Goal: Navigation & Orientation: Find specific page/section

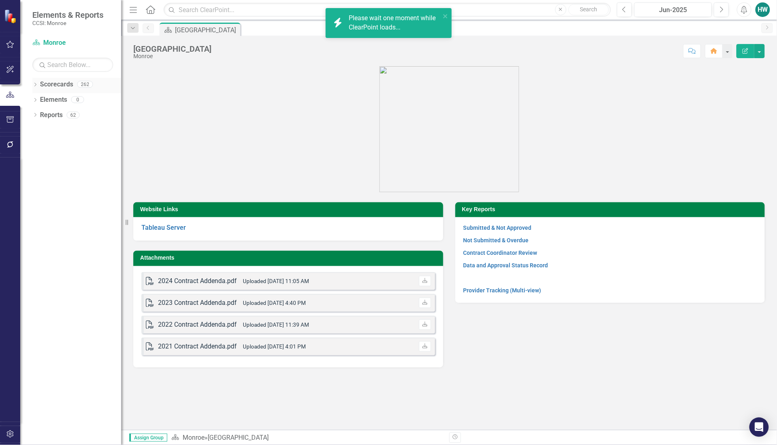
click at [35, 85] on icon "Dropdown" at bounding box center [35, 85] width 6 height 4
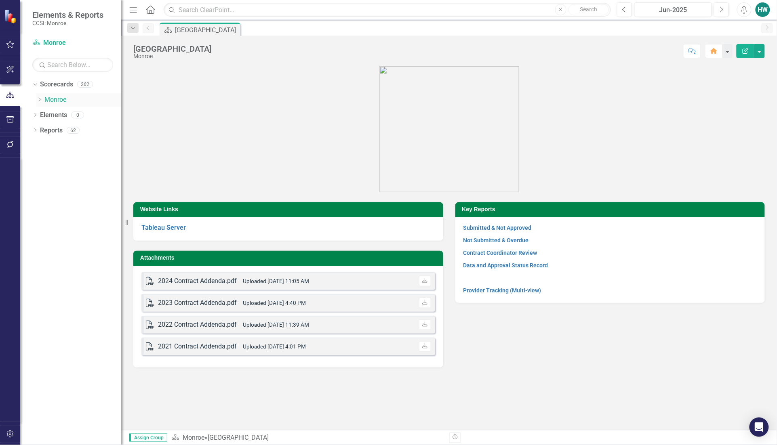
click at [38, 101] on icon "Dropdown" at bounding box center [39, 99] width 6 height 5
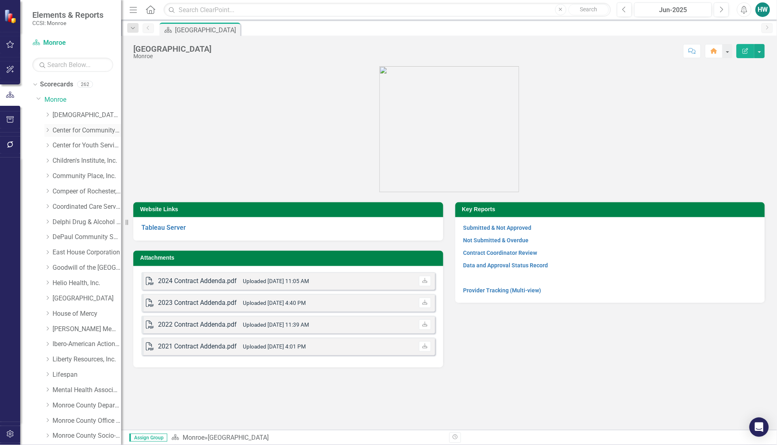
click at [49, 128] on icon "Dropdown" at bounding box center [47, 130] width 6 height 5
click at [74, 158] on link "[GEOGRAPHIC_DATA]" at bounding box center [91, 160] width 61 height 9
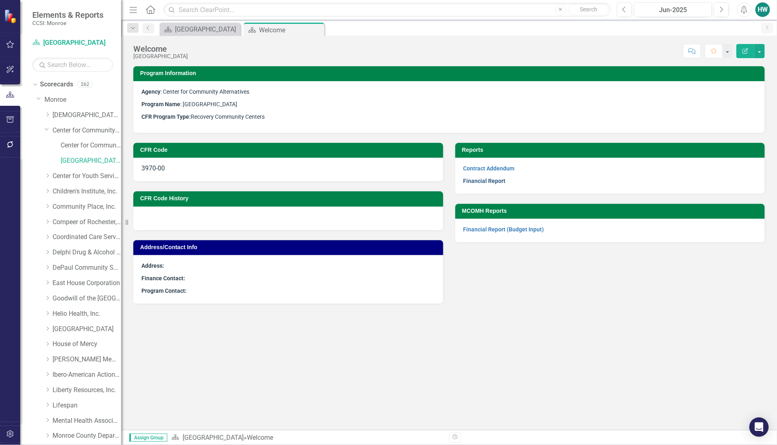
click at [486, 178] on link "Financial Report" at bounding box center [485, 181] width 42 height 6
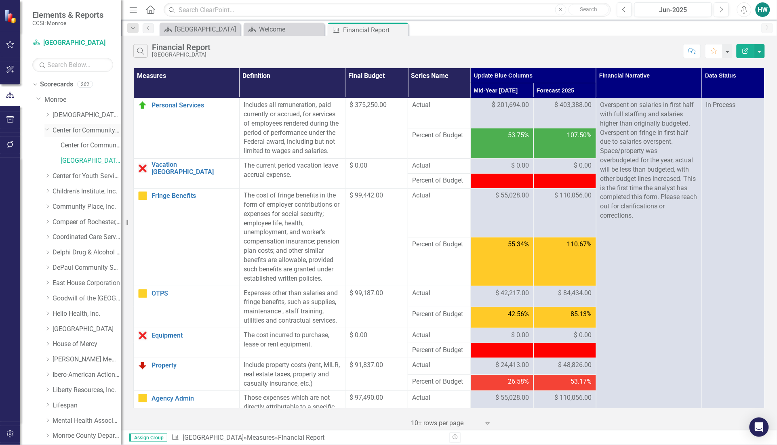
click at [48, 129] on icon "Dropdown" at bounding box center [46, 129] width 5 height 6
click at [48, 161] on icon "Dropdown" at bounding box center [47, 160] width 6 height 5
click at [63, 193] on link "Primary Project" at bounding box center [91, 191] width 61 height 9
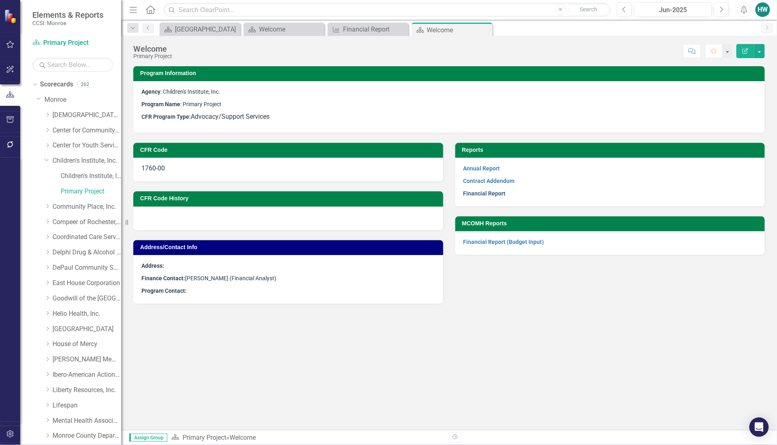
click at [492, 193] on link "Financial Report" at bounding box center [485, 193] width 42 height 6
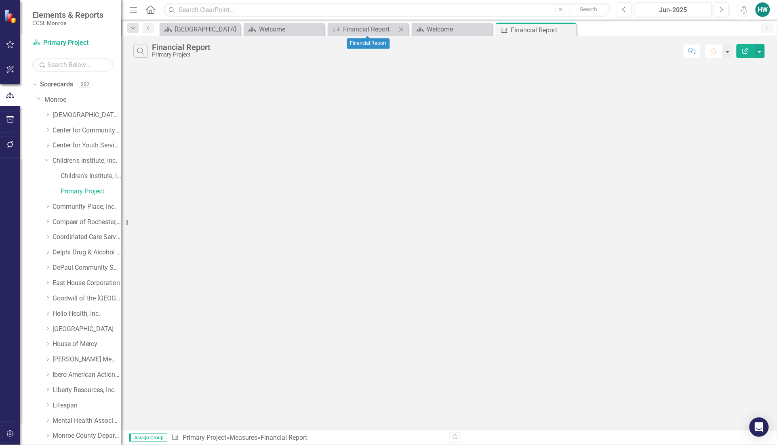
click at [401, 30] on icon at bounding box center [401, 29] width 4 height 4
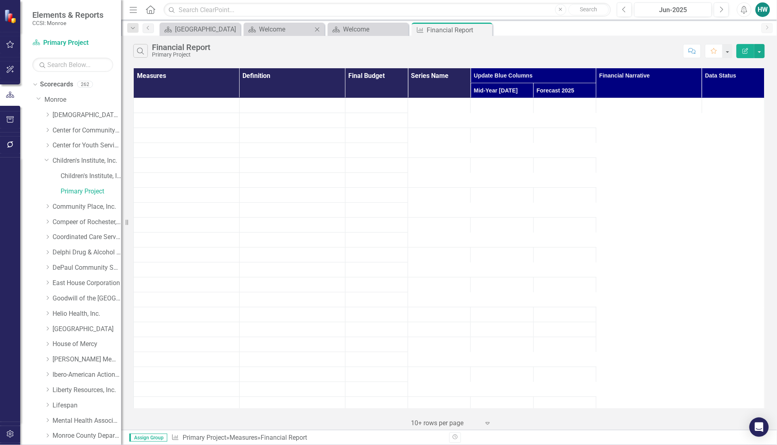
click at [316, 27] on icon "Close" at bounding box center [317, 29] width 8 height 6
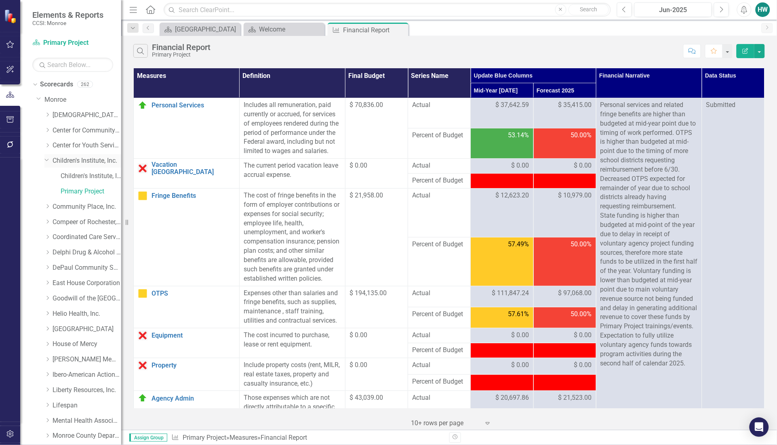
click at [47, 158] on icon "Dropdown" at bounding box center [46, 159] width 5 height 6
click at [47, 251] on icon "Dropdown" at bounding box center [47, 252] width 6 height 5
click at [63, 282] on link "[PERSON_NAME]" at bounding box center [91, 283] width 61 height 9
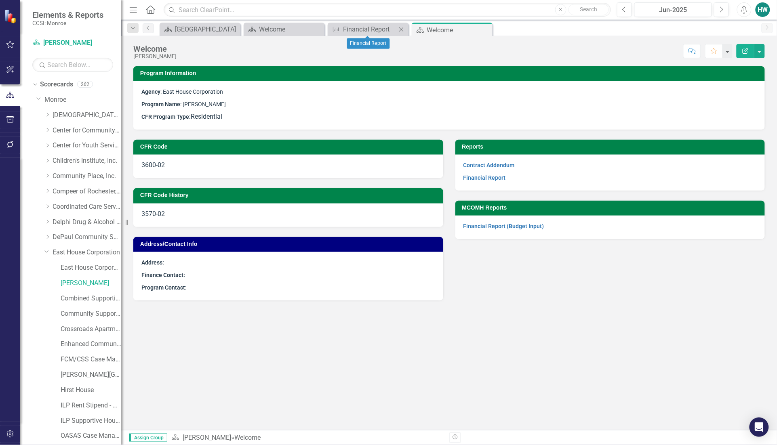
click at [401, 27] on icon "Close" at bounding box center [401, 29] width 8 height 6
click at [315, 27] on icon "Close" at bounding box center [317, 29] width 8 height 6
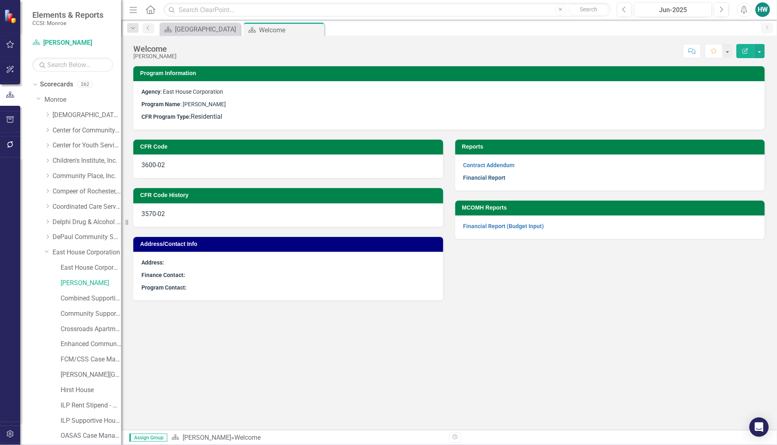
click at [475, 178] on link "Financial Report" at bounding box center [485, 178] width 42 height 6
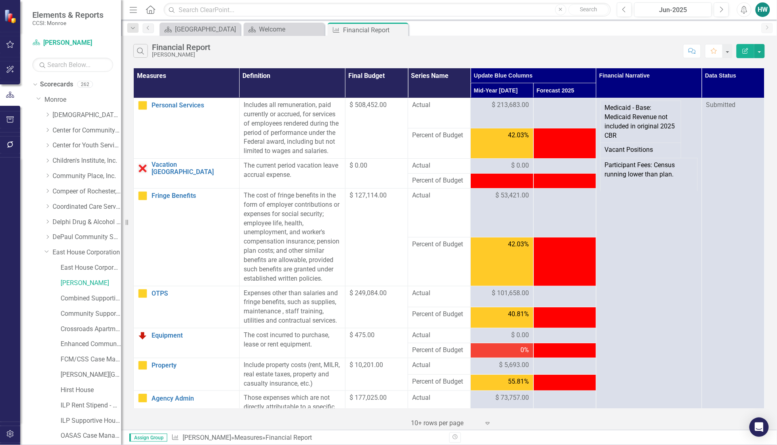
click at [487, 44] on div "Search Financial Report Cody House" at bounding box center [406, 51] width 546 height 14
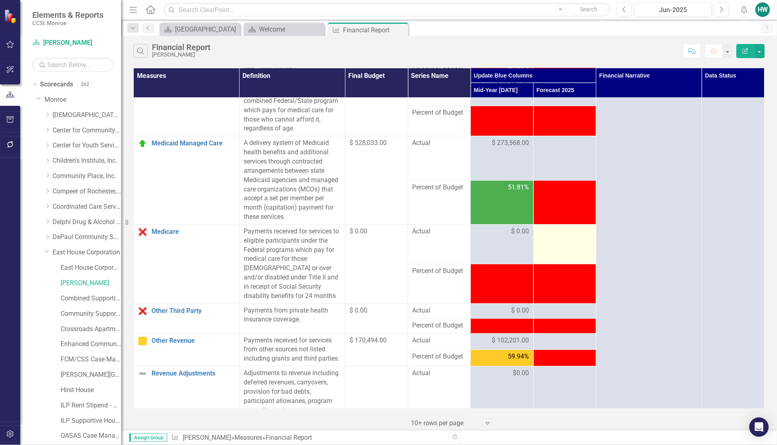
scroll to position [556, 0]
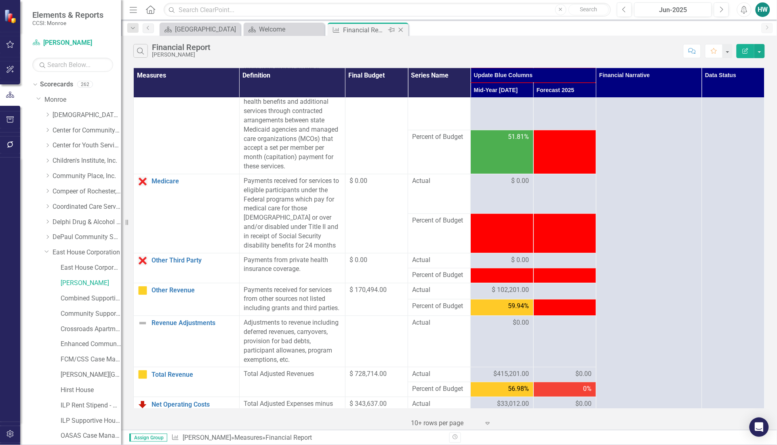
click at [369, 32] on div "Financial Report" at bounding box center [364, 30] width 43 height 10
click at [402, 29] on icon "Close" at bounding box center [401, 30] width 8 height 6
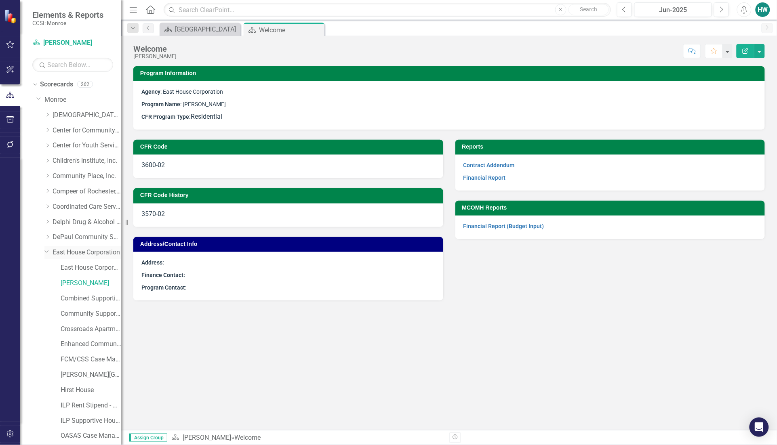
click at [48, 251] on icon at bounding box center [47, 252] width 4 height 2
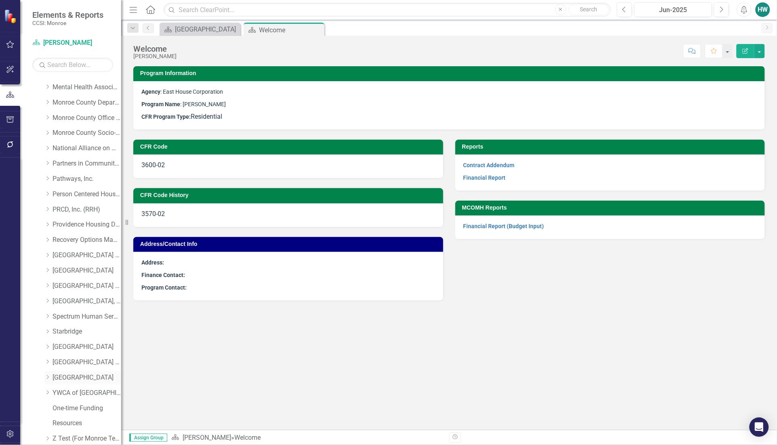
scroll to position [336, 0]
click at [47, 406] on icon "Dropdown" at bounding box center [47, 405] width 6 height 5
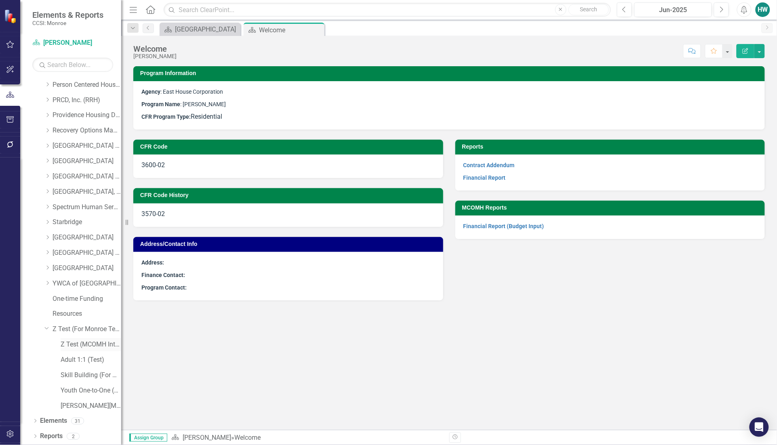
drag, startPoint x: 75, startPoint y: 348, endPoint x: 90, endPoint y: 358, distance: 18.3
click at [75, 347] on link "Z Test (MCOMH Internal)" at bounding box center [91, 344] width 61 height 9
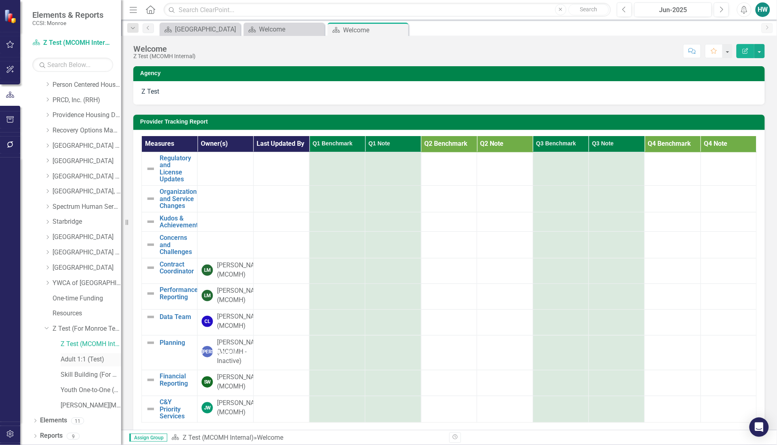
click at [83, 362] on link "Adult 1:1 (Test)" at bounding box center [91, 360] width 61 height 9
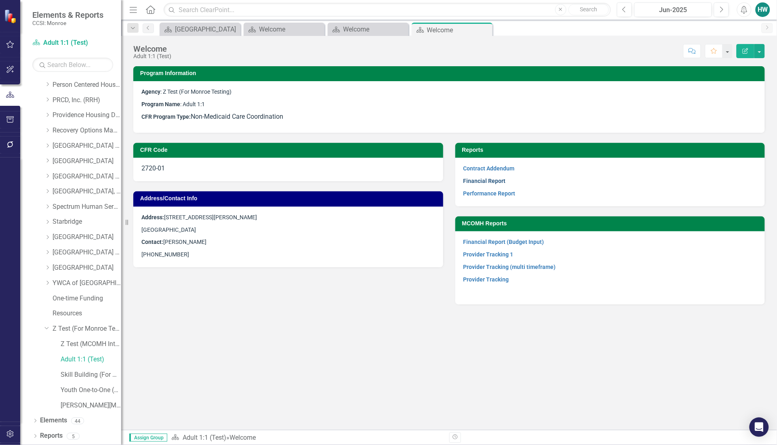
click at [494, 180] on link "Financial Report" at bounding box center [485, 181] width 42 height 6
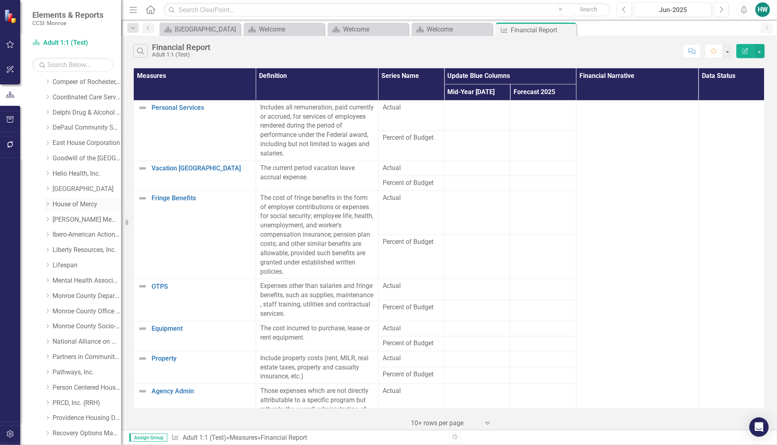
scroll to position [8, 0]
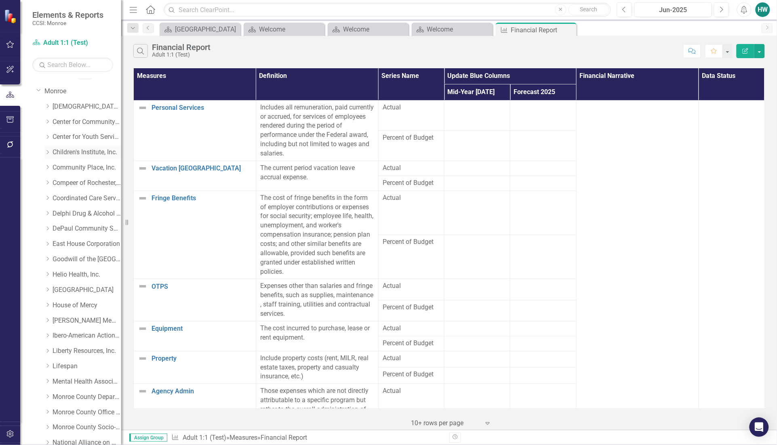
click at [47, 152] on icon "Dropdown" at bounding box center [47, 152] width 6 height 5
click at [71, 182] on link "Primary Project" at bounding box center [91, 183] width 61 height 9
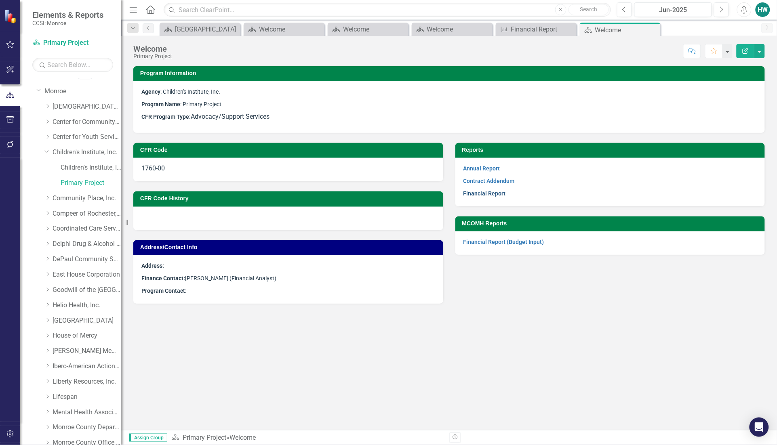
click at [489, 194] on link "Financial Report" at bounding box center [485, 193] width 42 height 6
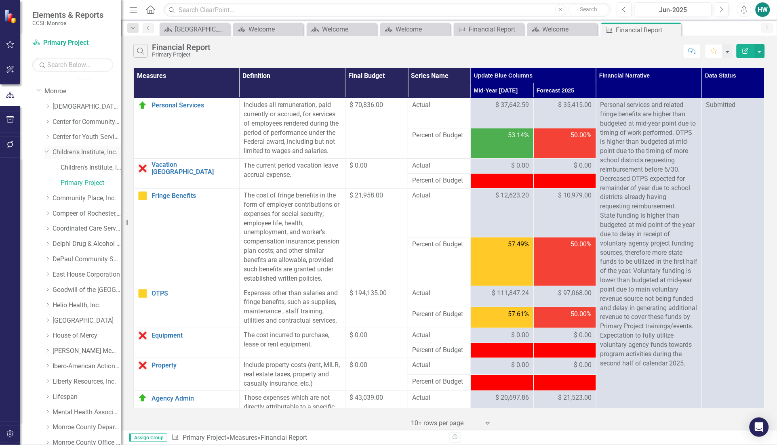
click at [46, 152] on icon at bounding box center [47, 151] width 4 height 2
click at [45, 122] on icon "Dropdown" at bounding box center [47, 121] width 6 height 5
click at [71, 150] on link "[GEOGRAPHIC_DATA]" at bounding box center [91, 152] width 61 height 9
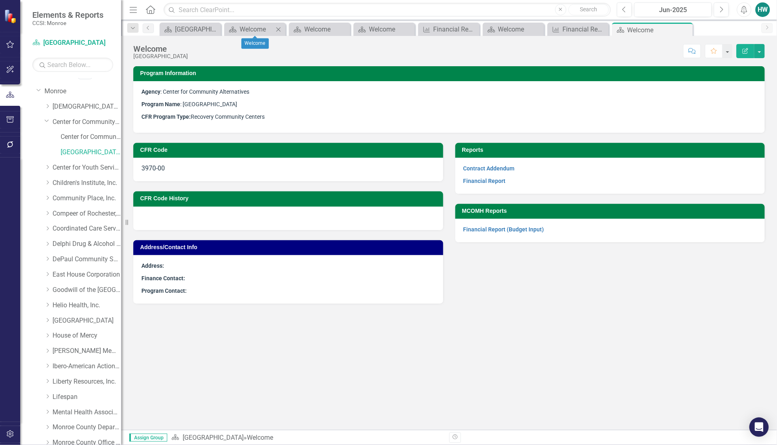
click at [280, 29] on icon "Close" at bounding box center [278, 29] width 8 height 6
click at [295, 26] on icon "Close" at bounding box center [296, 29] width 8 height 6
click at [314, 30] on icon "Close" at bounding box center [317, 29] width 8 height 6
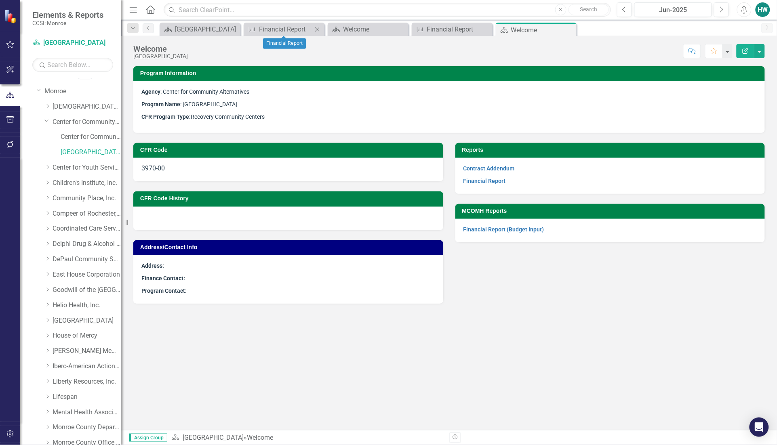
click at [318, 26] on icon "Close" at bounding box center [317, 29] width 8 height 6
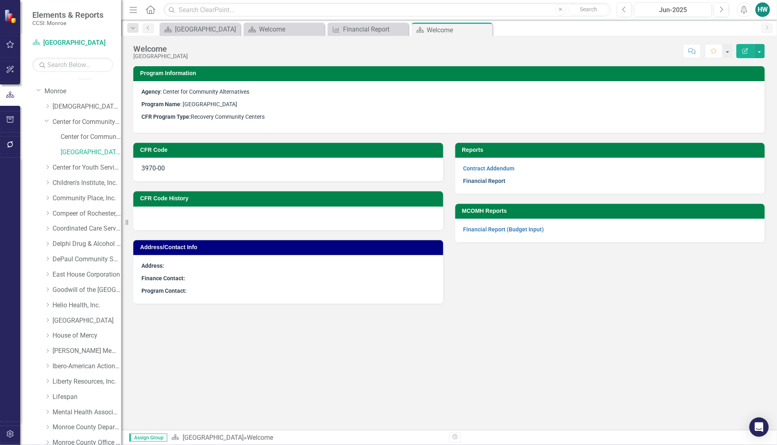
click at [500, 178] on link "Financial Report" at bounding box center [485, 181] width 42 height 6
